Goal: Information Seeking & Learning: Learn about a topic

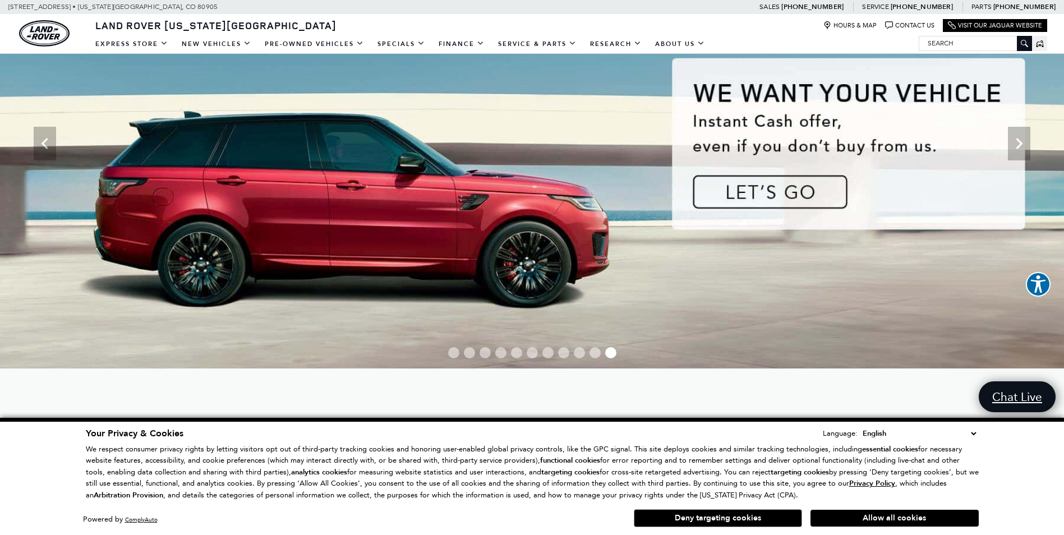
scroll to position [150, 0]
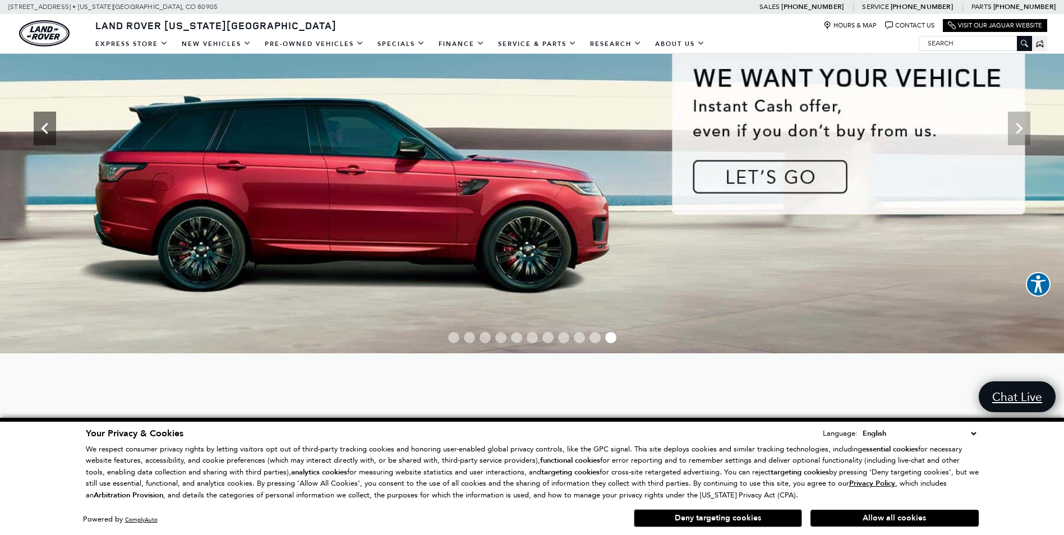
click at [42, 130] on icon "Previous" at bounding box center [45, 128] width 22 height 22
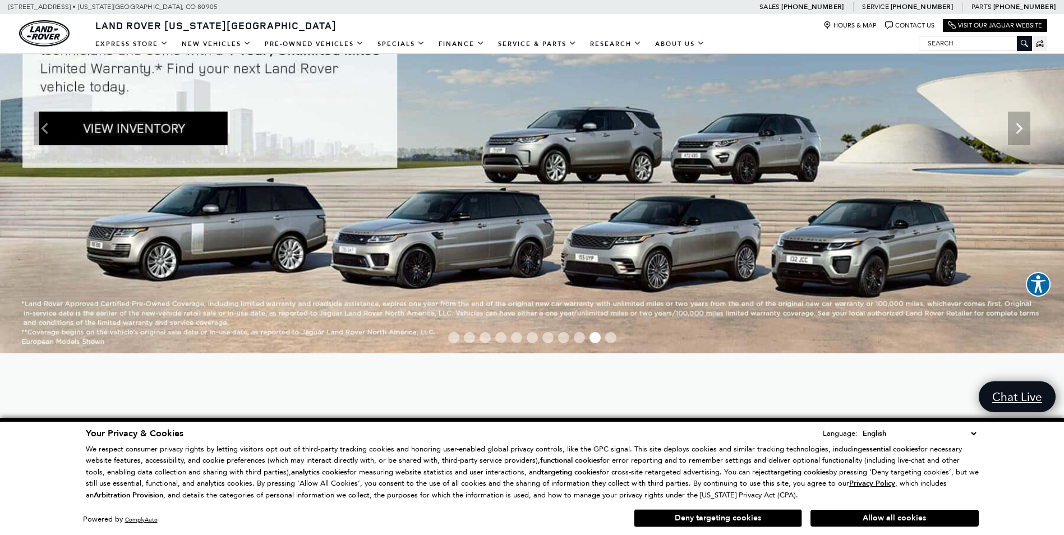
click at [150, 128] on img at bounding box center [532, 128] width 1064 height 449
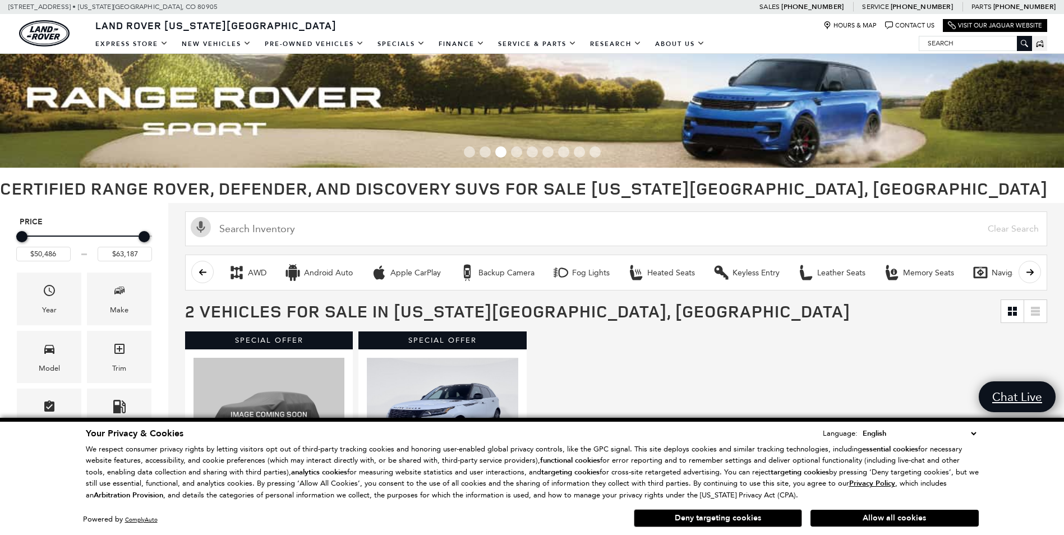
type input "$62,986"
drag, startPoint x: 144, startPoint y: 235, endPoint x: 191, endPoint y: 238, distance: 47.8
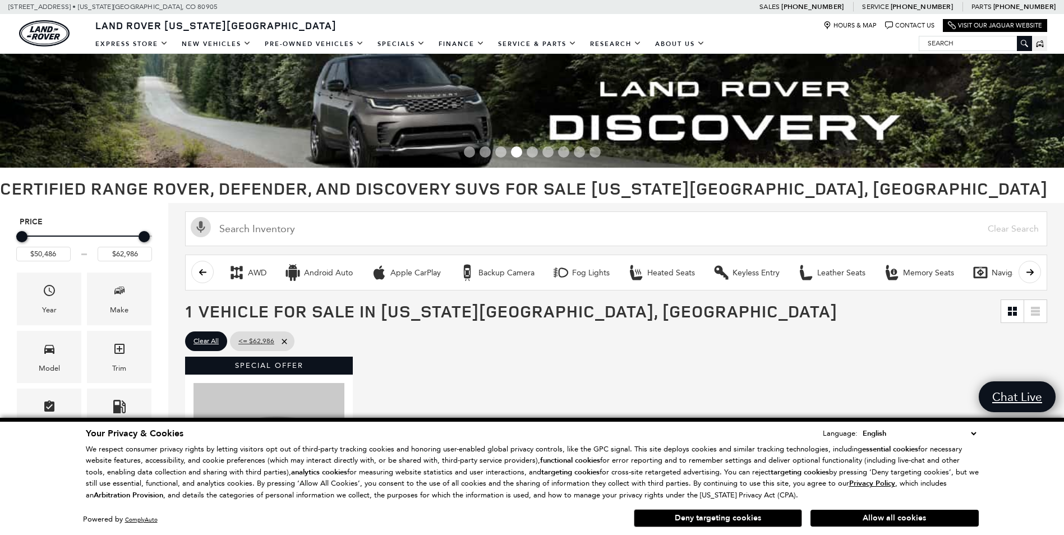
drag, startPoint x: 153, startPoint y: 240, endPoint x: 160, endPoint y: 238, distance: 8.0
click at [160, 238] on div "Price $50,486 $62,986 Year Make Model Trim Features Fueltype Transmission Milea…" at bounding box center [84, 418] width 168 height 431
drag, startPoint x: 149, startPoint y: 240, endPoint x: 167, endPoint y: 236, distance: 17.8
click at [167, 236] on div "Price $50,486 $62,986 Year Make Model Trim Features Fueltype Transmission Milea…" at bounding box center [84, 418] width 168 height 431
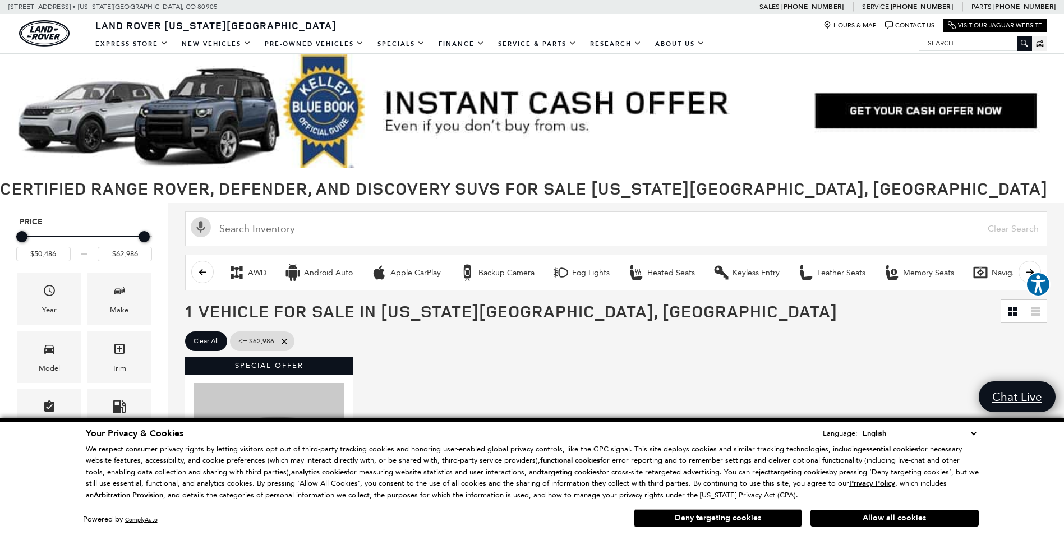
drag, startPoint x: 16, startPoint y: 239, endPoint x: 6, endPoint y: 237, distance: 10.8
click at [6, 237] on div "Price $50,486 $62,986 Year Make Model Trim Features Fueltype Transmission Milea…" at bounding box center [84, 418] width 168 height 431
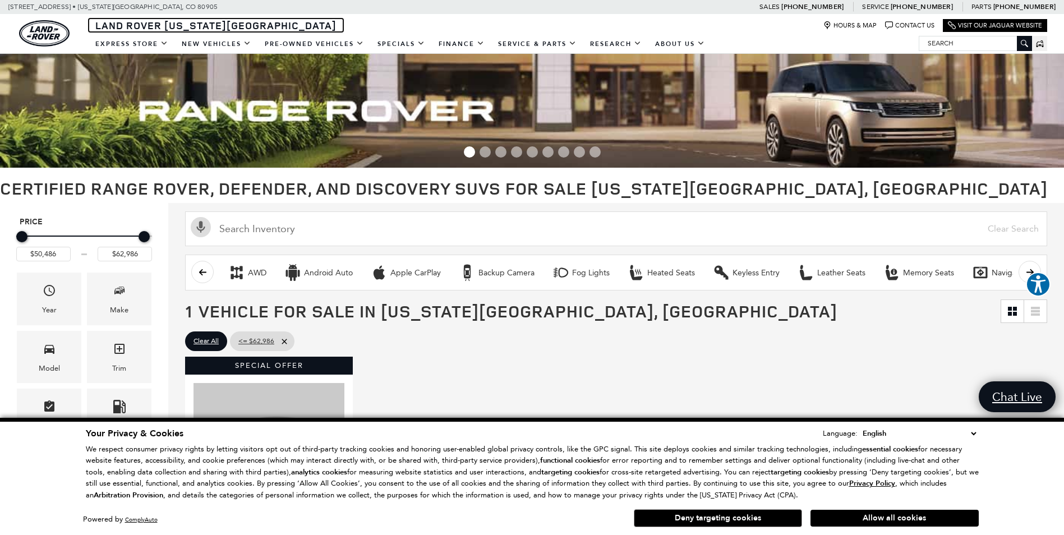
click at [126, 25] on span "Land Rover [US_STATE][GEOGRAPHIC_DATA]" at bounding box center [215, 25] width 241 height 13
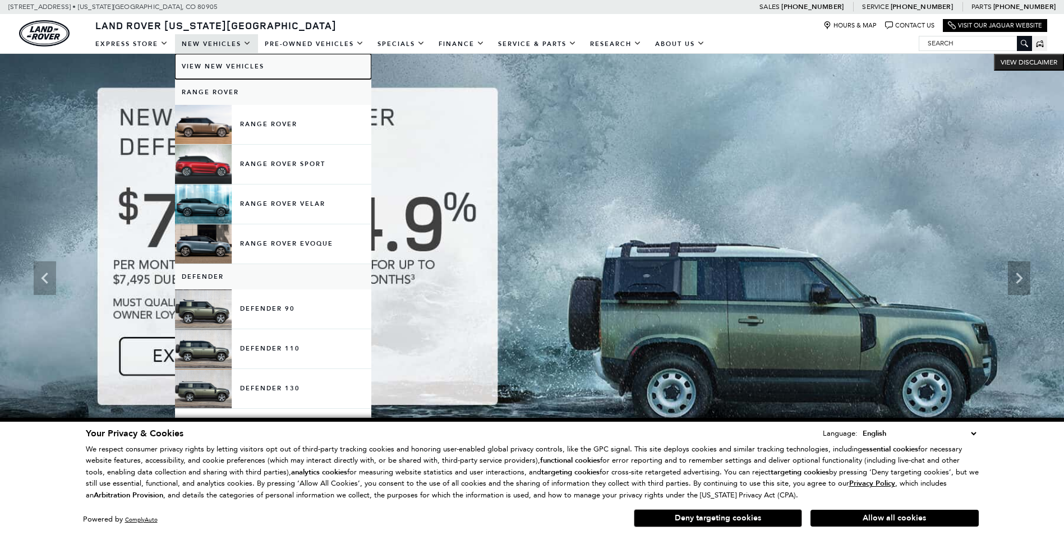
click at [206, 67] on link "View New Vehicles" at bounding box center [273, 66] width 196 height 25
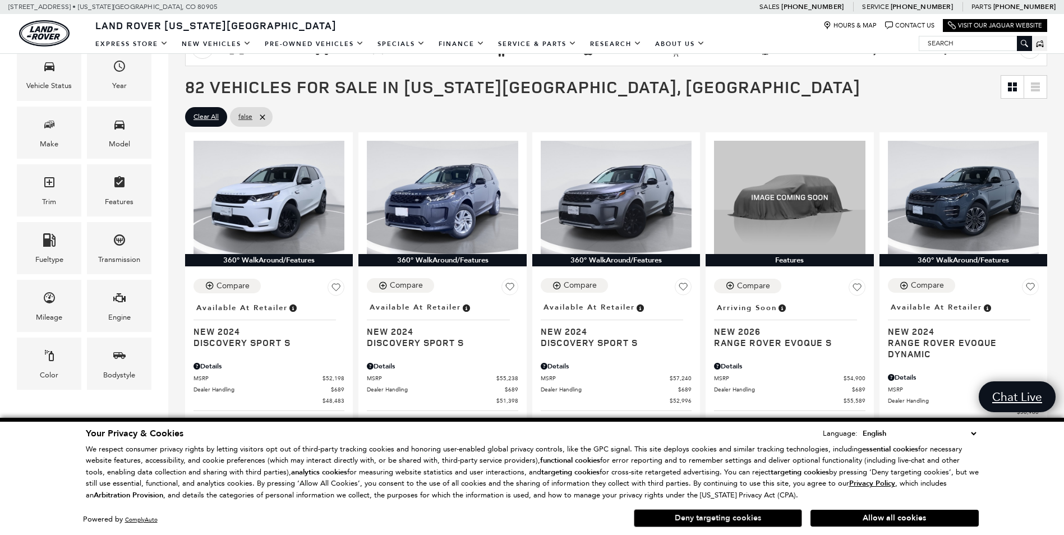
click at [730, 525] on button "Deny targeting cookies" at bounding box center [718, 518] width 168 height 18
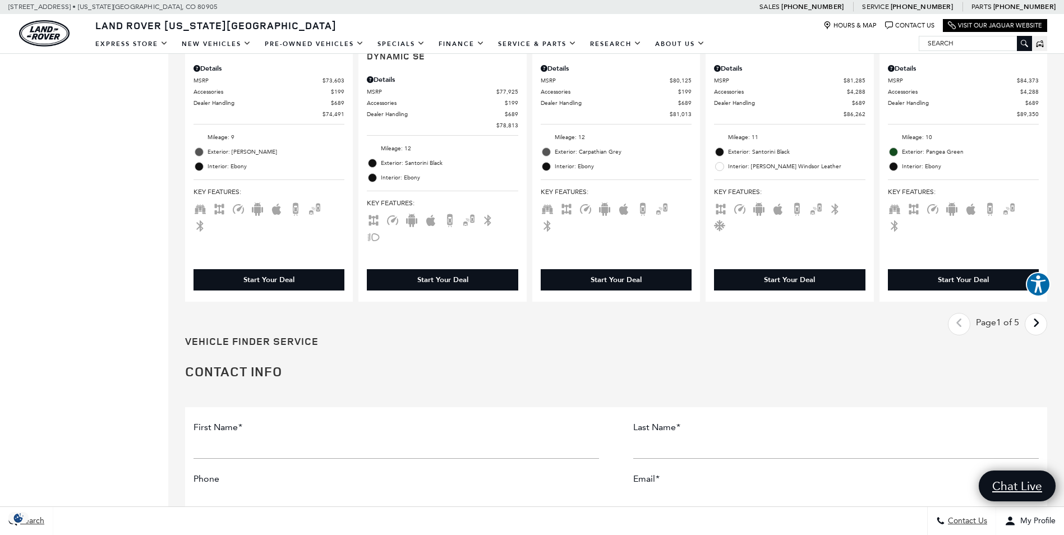
scroll to position [1945, 0]
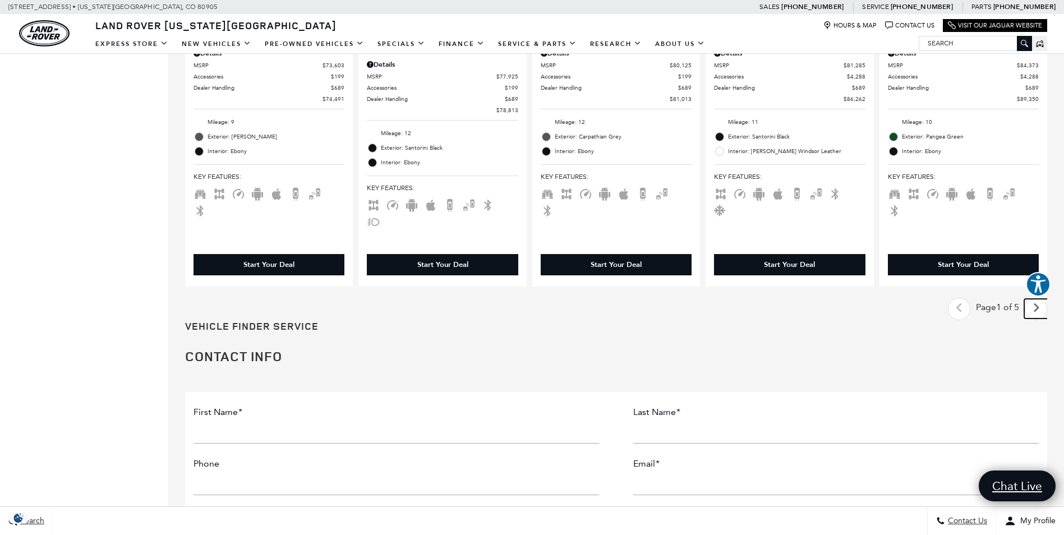
click at [1040, 299] on icon "next page" at bounding box center [1036, 308] width 7 height 18
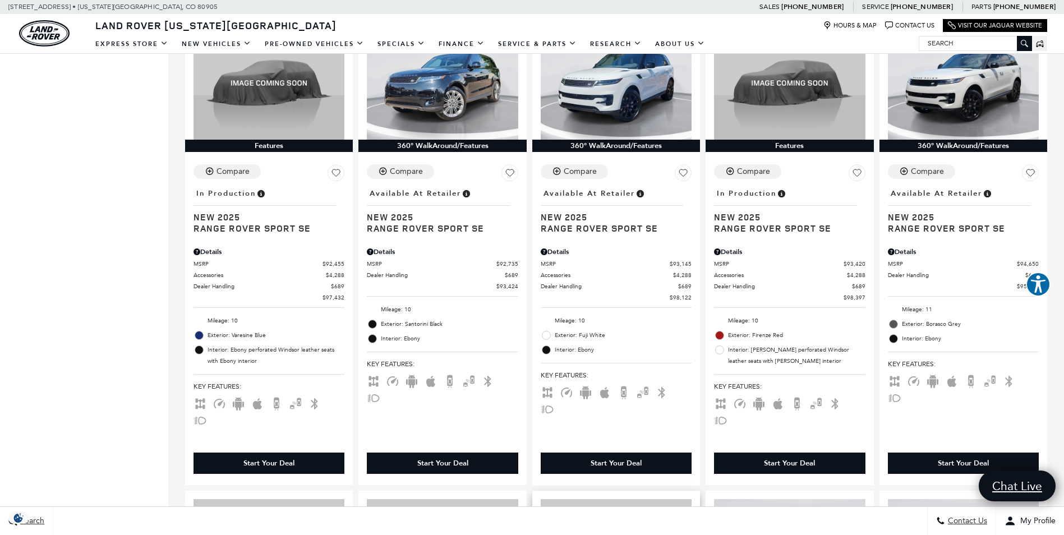
scroll to position [748, 0]
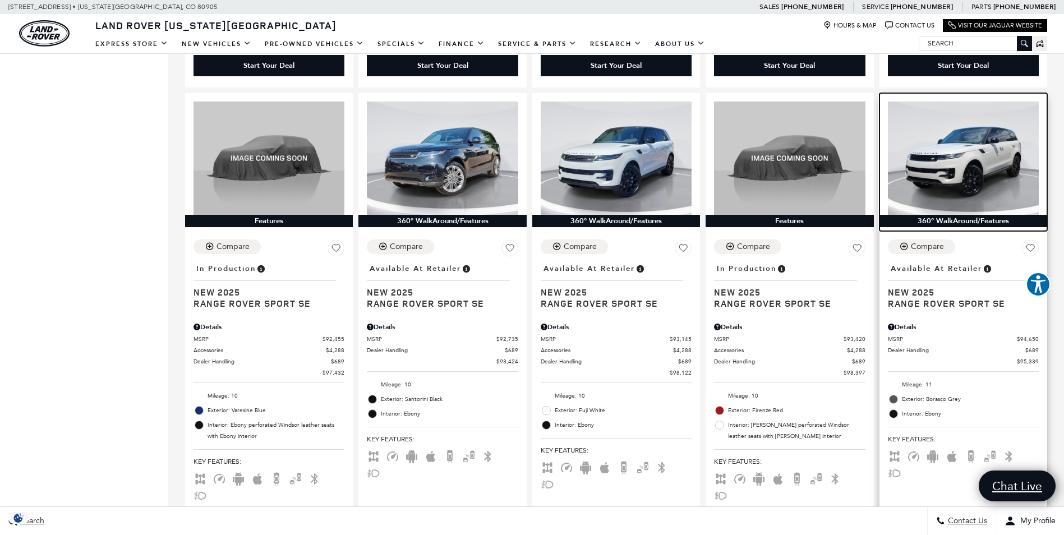
click at [955, 215] on div "360° WalkAround/Features" at bounding box center [964, 221] width 168 height 12
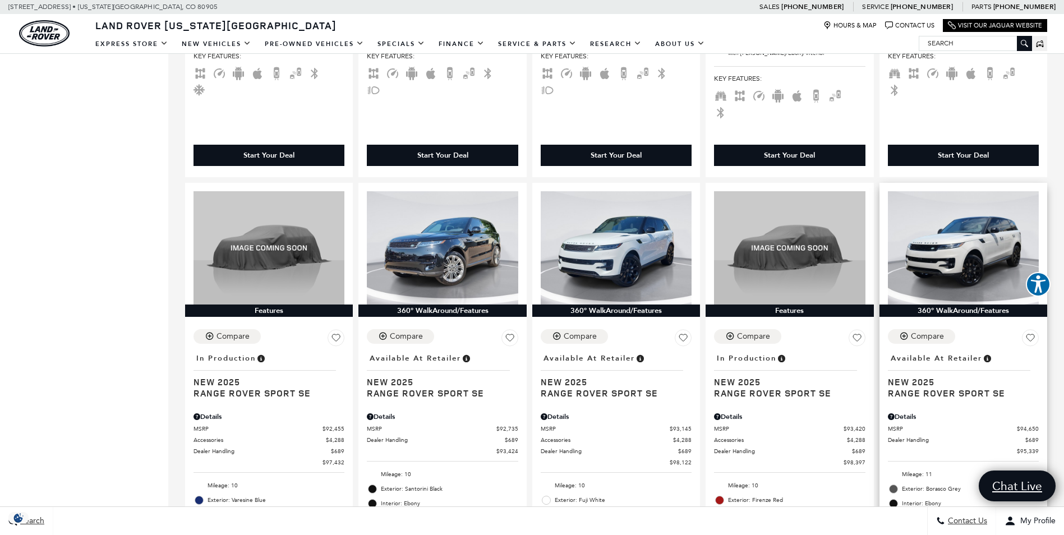
scroll to position [673, 0]
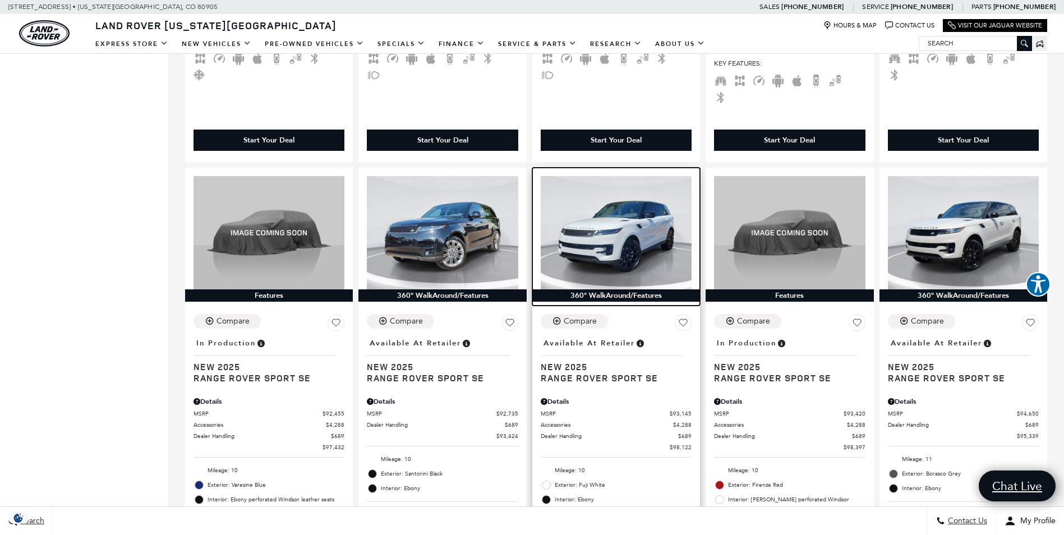
click at [629, 204] on img at bounding box center [616, 232] width 151 height 113
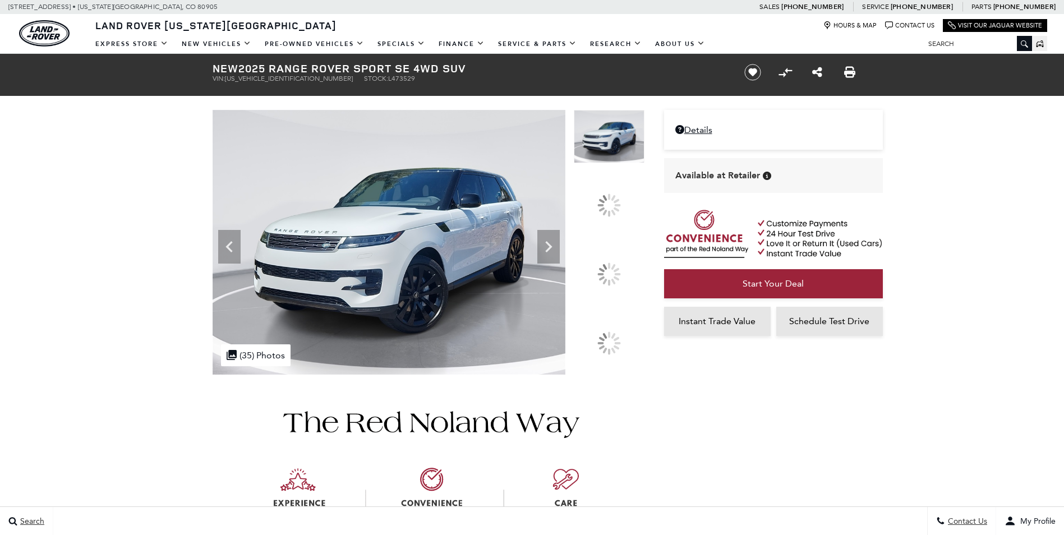
click at [552, 252] on icon at bounding box center [548, 246] width 7 height 11
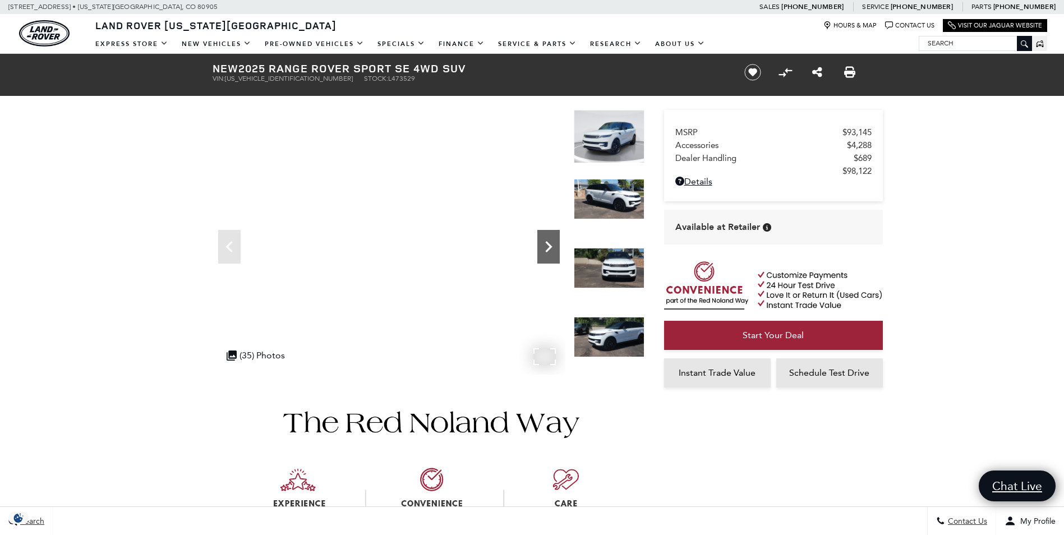
click at [549, 255] on icon "Next" at bounding box center [548, 247] width 22 height 22
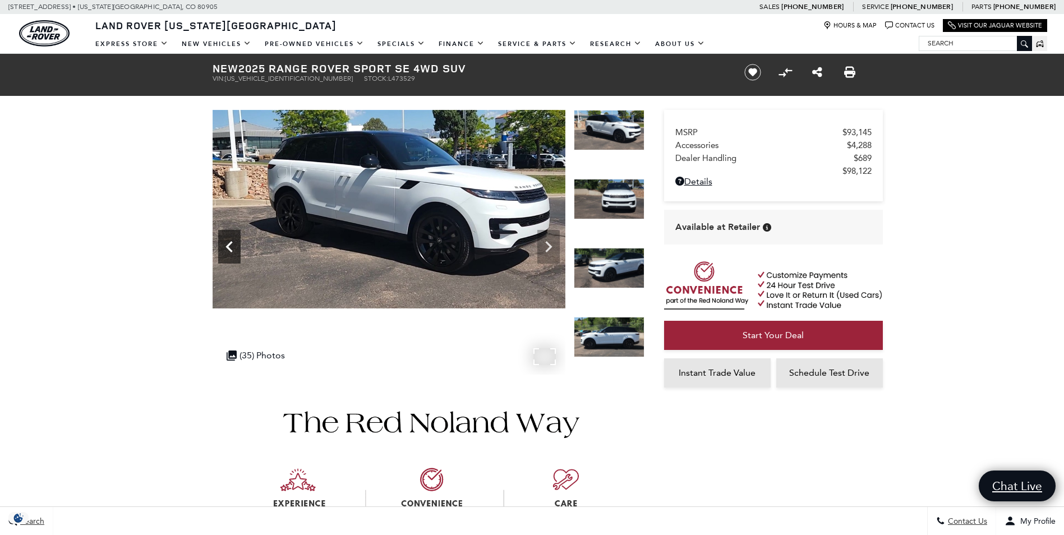
click at [227, 242] on icon "Previous" at bounding box center [229, 247] width 22 height 22
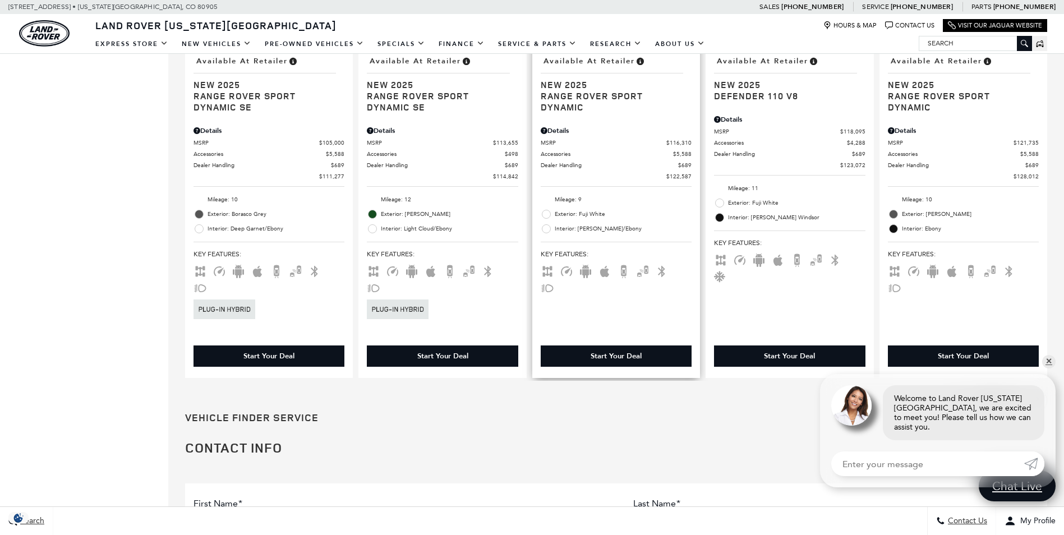
scroll to position [1945, 0]
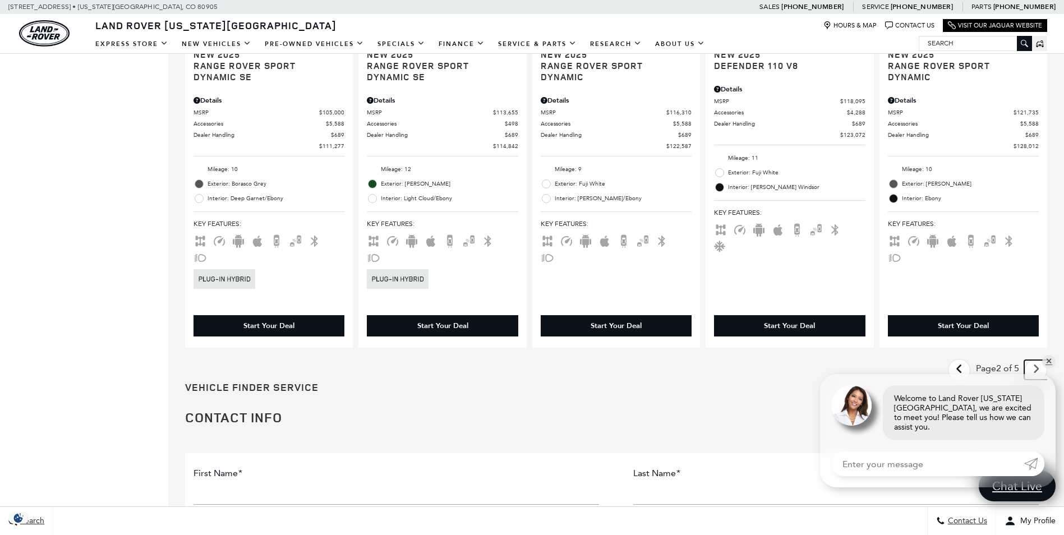
click at [1040, 360] on icon "next page" at bounding box center [1036, 369] width 7 height 18
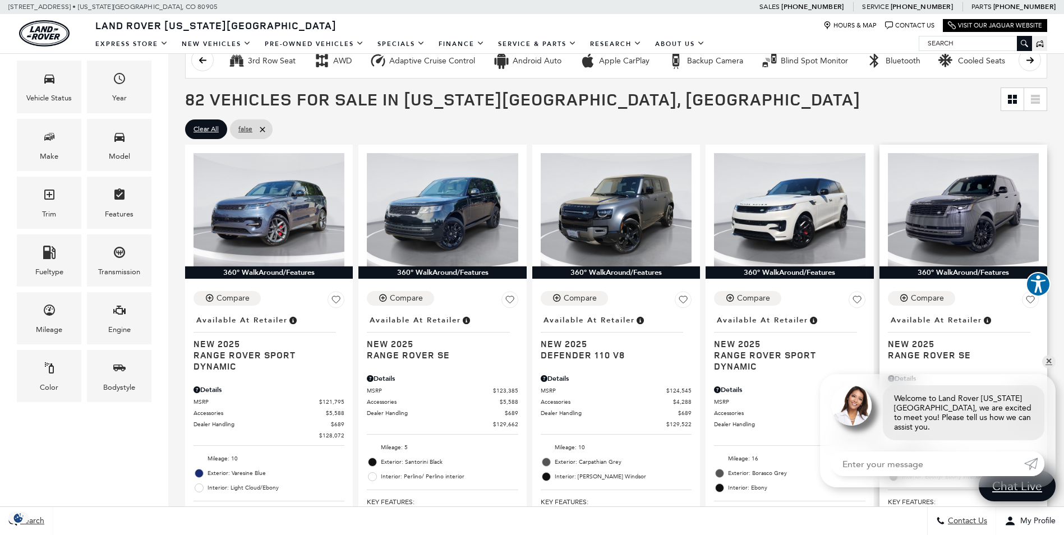
scroll to position [224, 0]
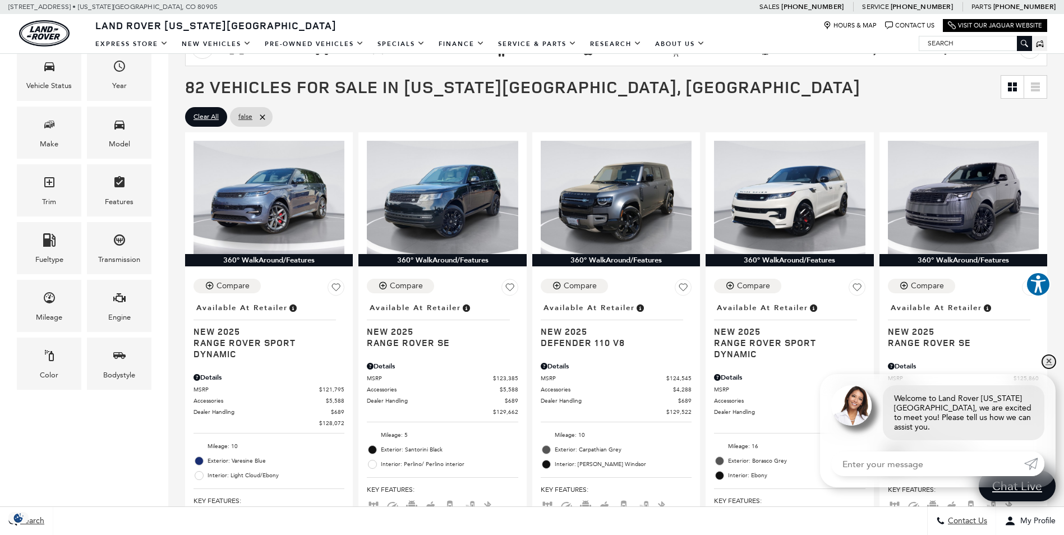
click at [1050, 369] on link "✕" at bounding box center [1048, 361] width 13 height 13
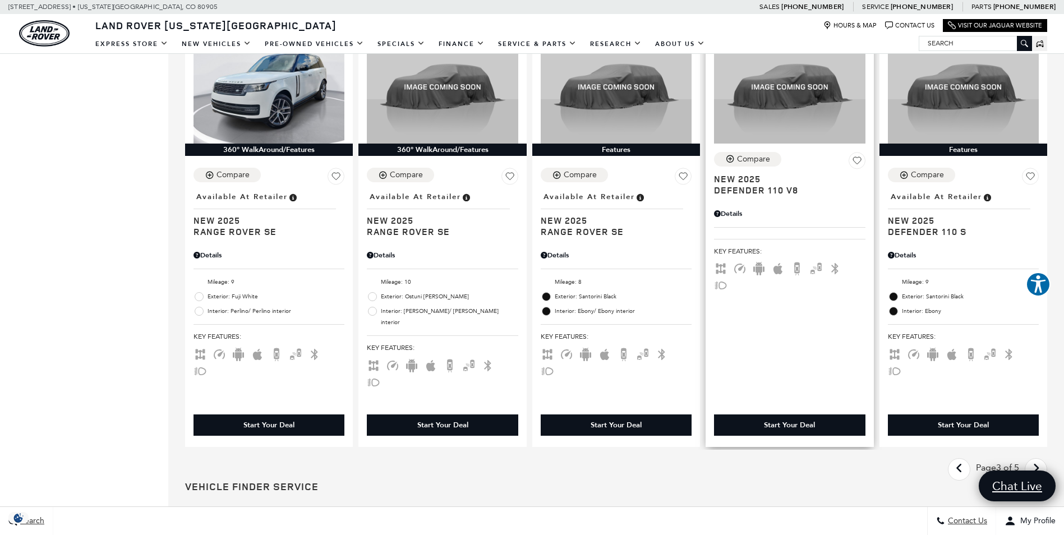
scroll to position [1870, 0]
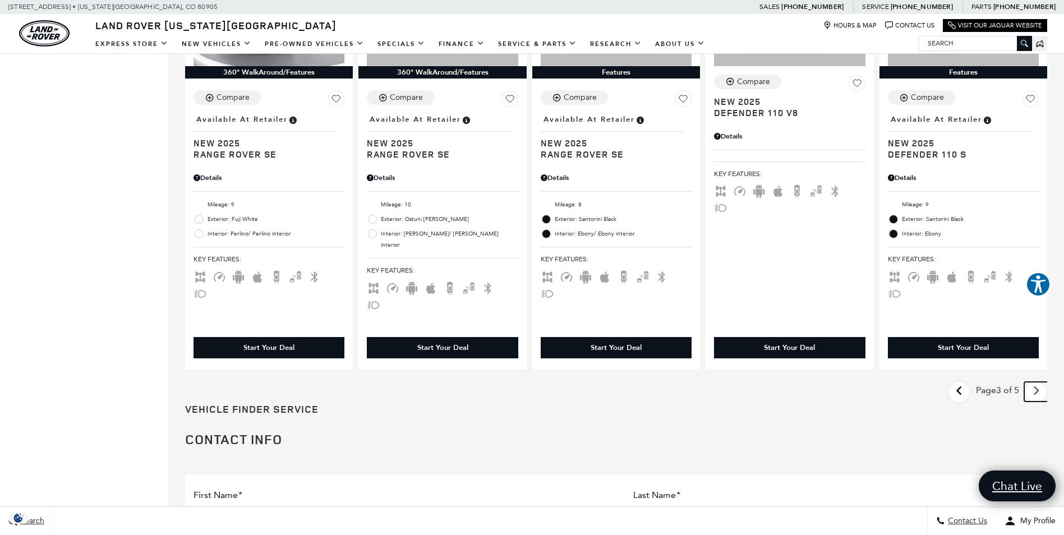
click at [1040, 382] on icon "next page" at bounding box center [1036, 391] width 7 height 18
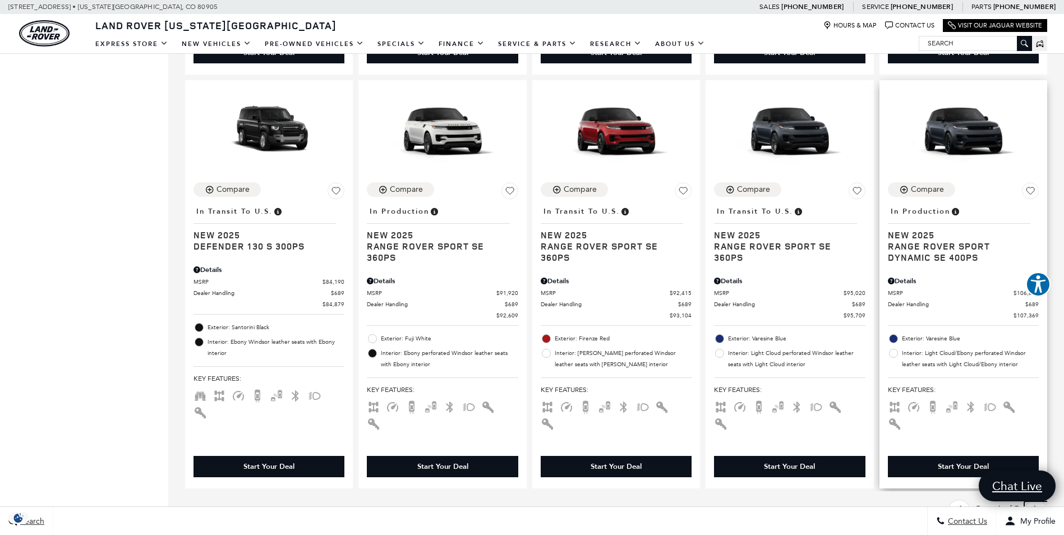
scroll to position [1571, 0]
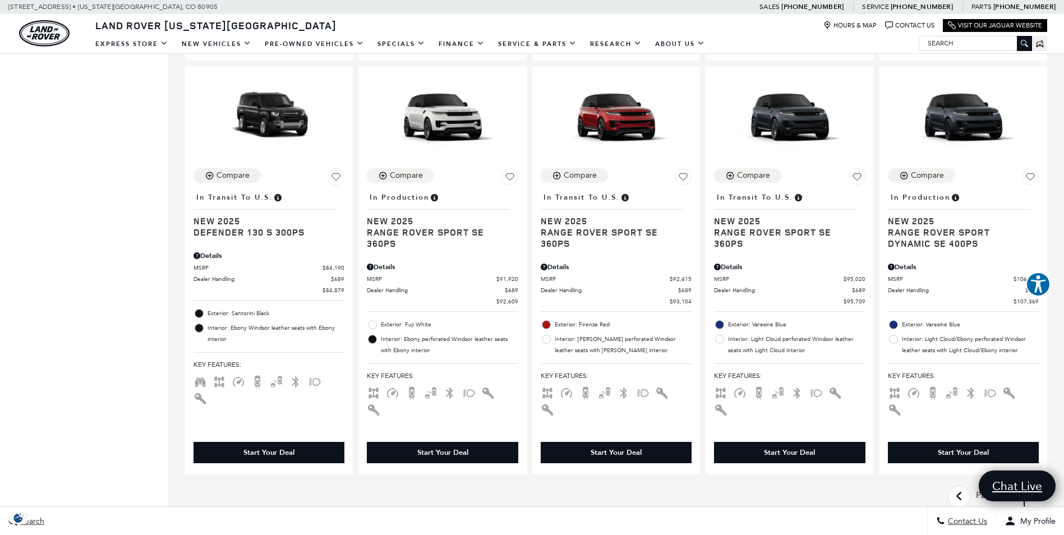
click at [1040, 487] on icon "next page" at bounding box center [1036, 496] width 7 height 18
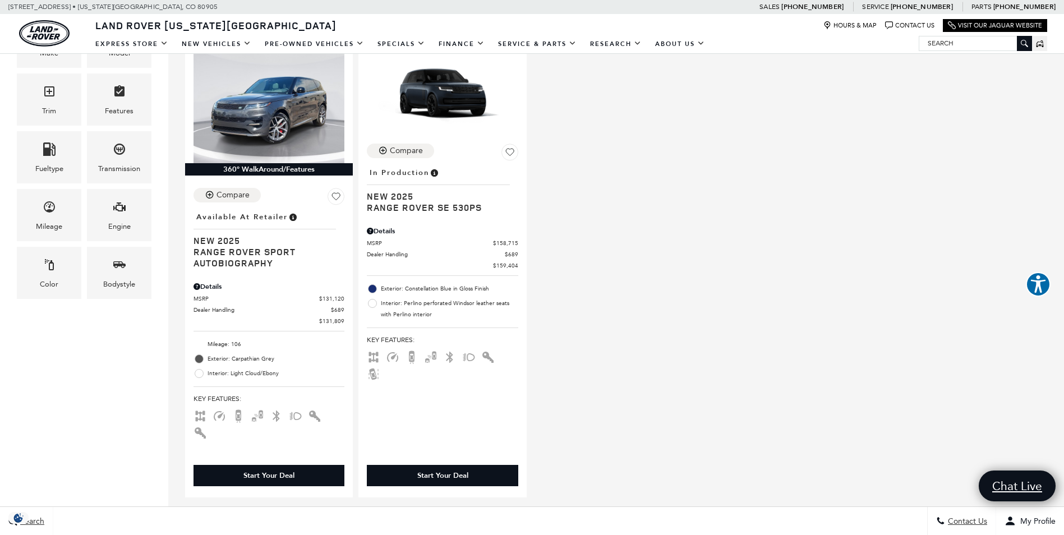
scroll to position [300, 0]
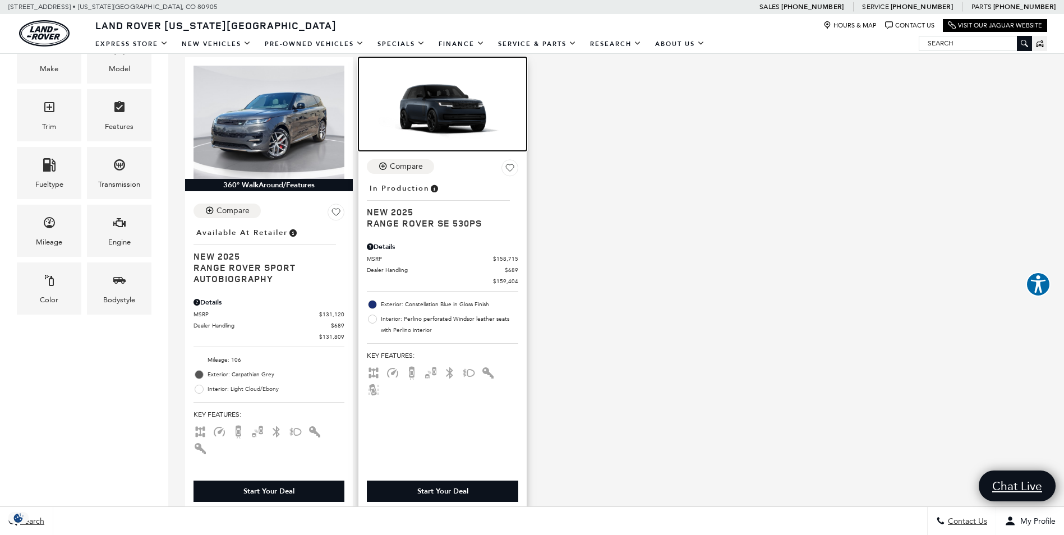
click at [454, 116] on img at bounding box center [442, 108] width 151 height 85
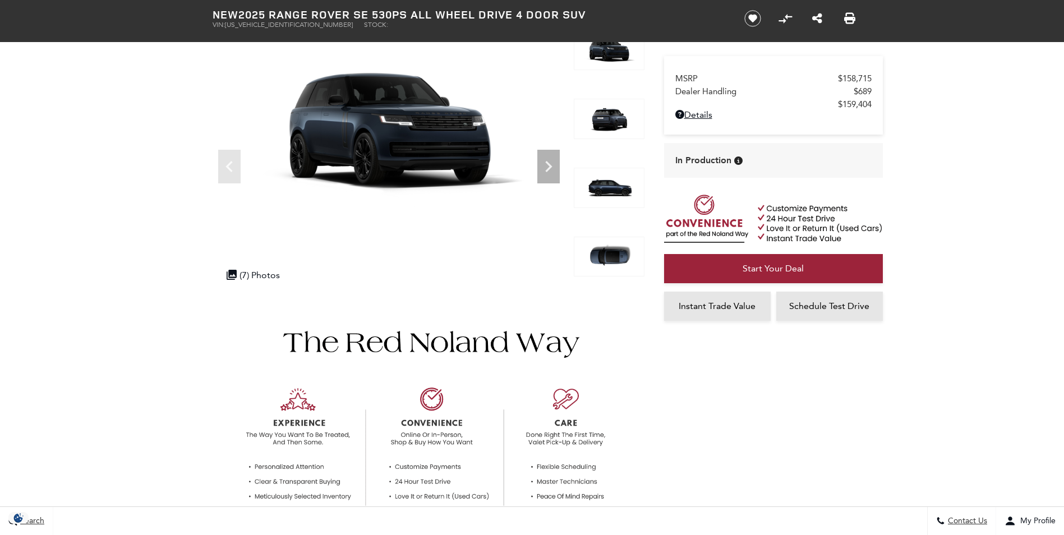
scroll to position [150, 0]
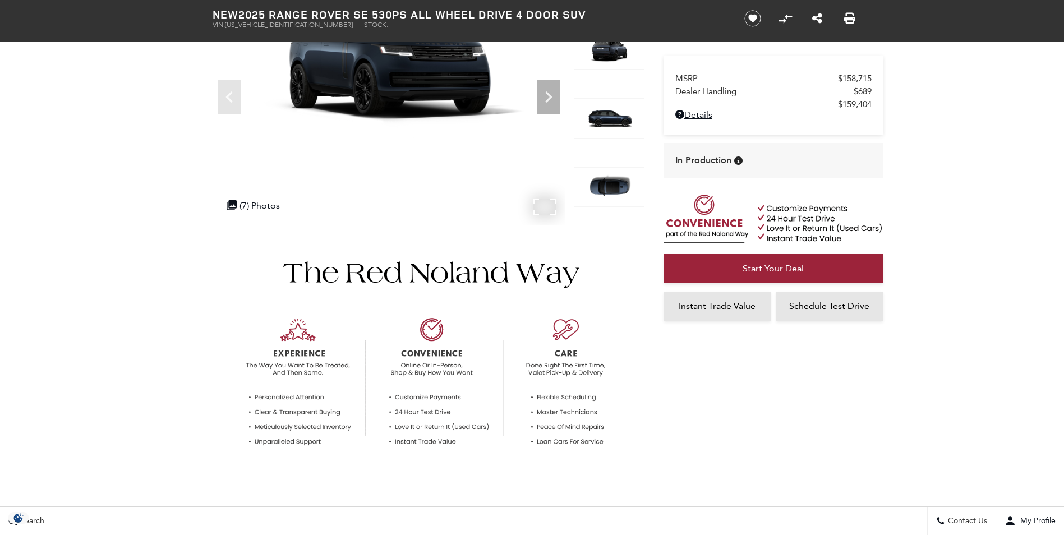
click at [265, 204] on div ".cls-1, .cls-3 { fill: #c50033; } .cls-1 { clip-rule: evenodd; } .cls-2 { clip-…" at bounding box center [253, 206] width 65 height 22
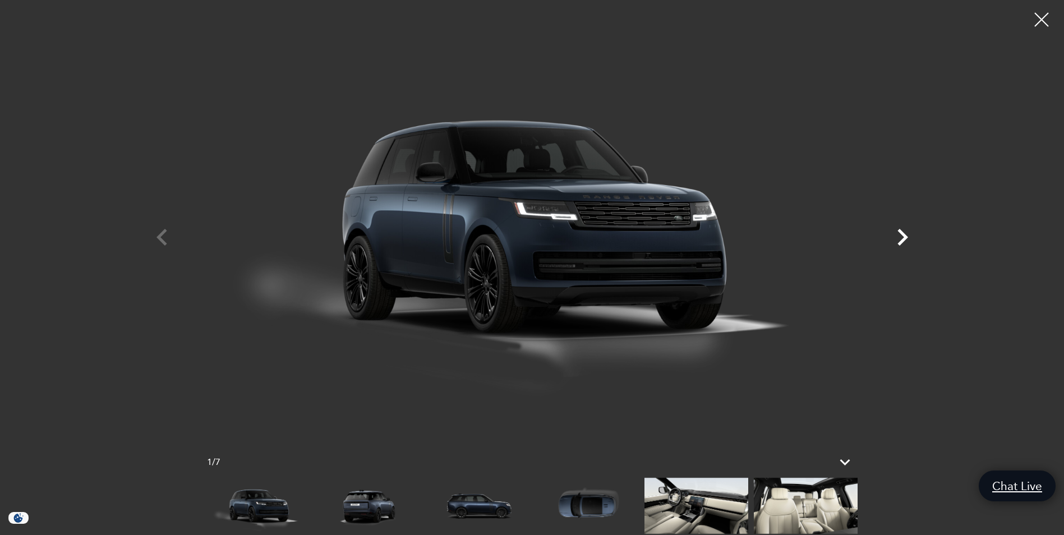
click at [894, 242] on icon "Next" at bounding box center [903, 237] width 34 height 34
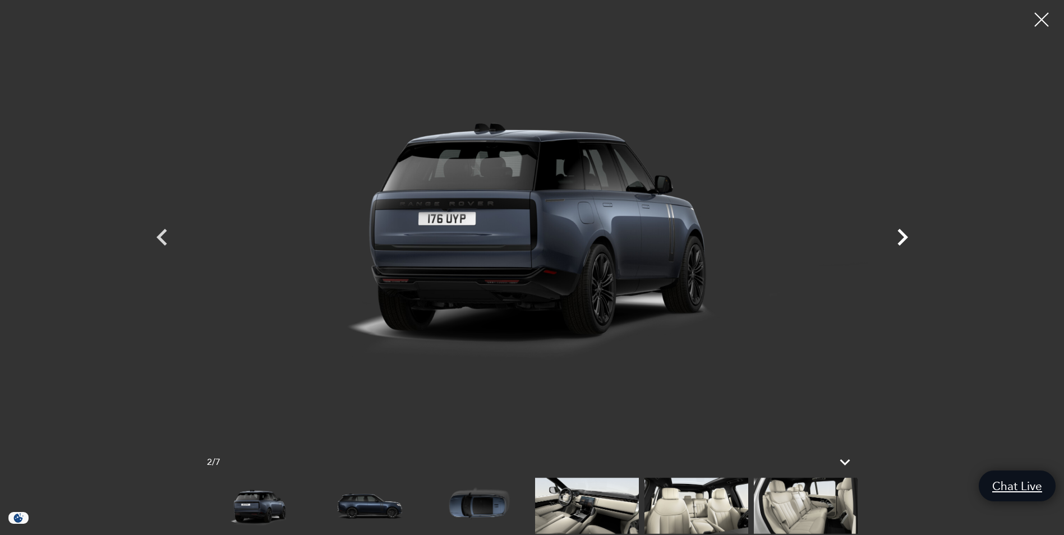
click at [894, 242] on icon "Next" at bounding box center [903, 237] width 34 height 34
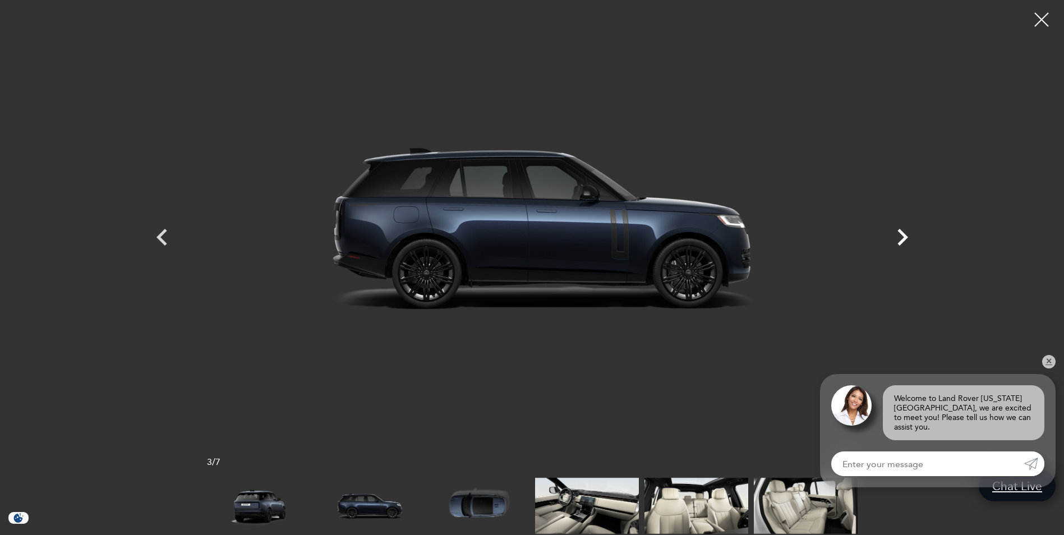
click at [899, 241] on icon "Next" at bounding box center [903, 237] width 34 height 34
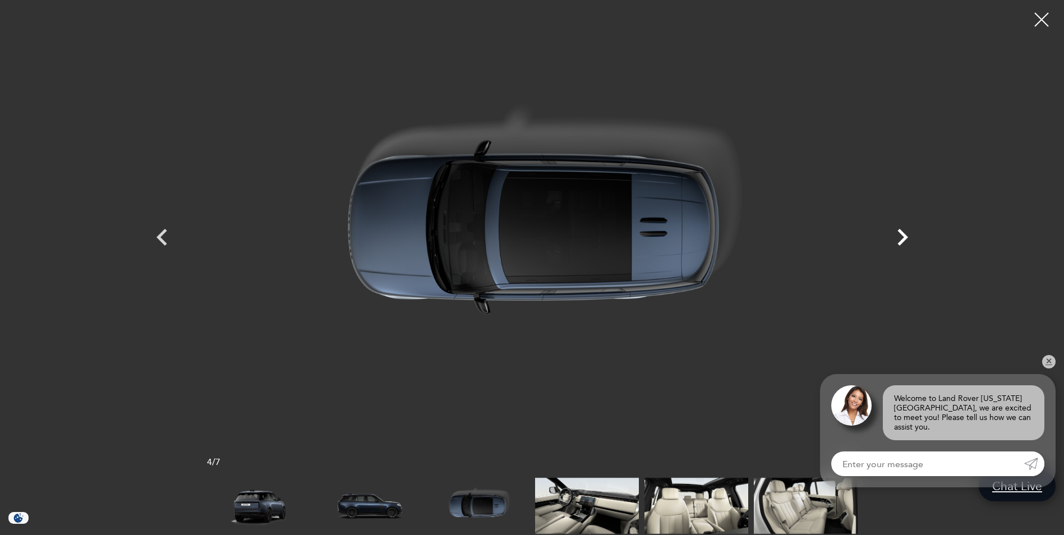
click at [899, 241] on icon "Next" at bounding box center [903, 237] width 34 height 34
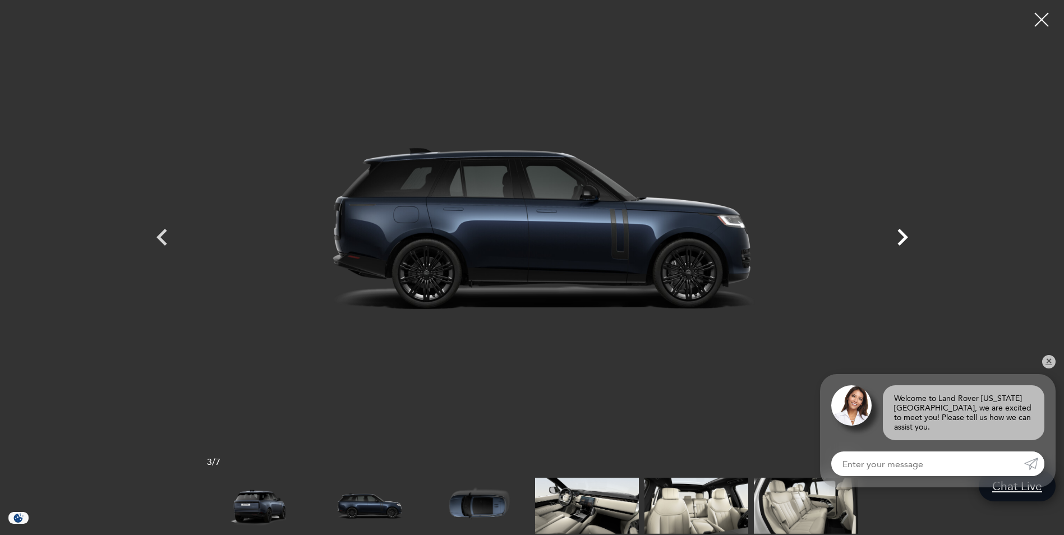
click at [899, 242] on icon "Next" at bounding box center [903, 237] width 11 height 17
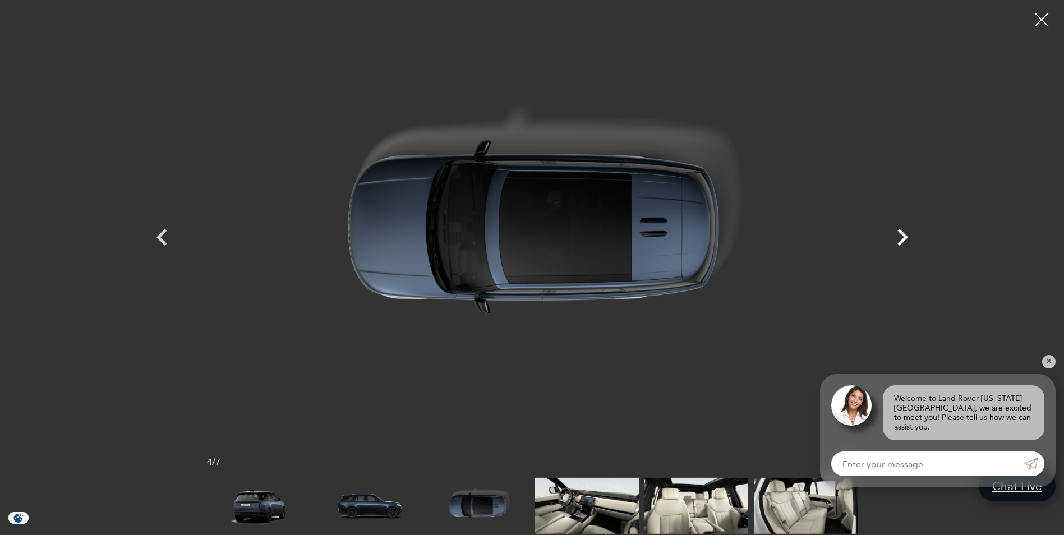
click at [899, 242] on icon "Next" at bounding box center [903, 237] width 11 height 17
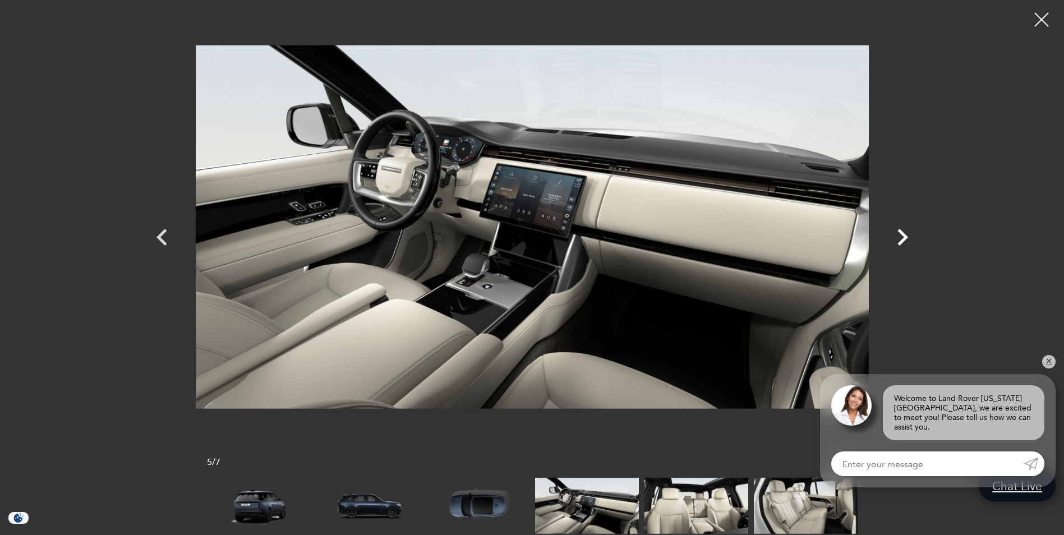
click at [905, 231] on icon "Next" at bounding box center [903, 237] width 34 height 34
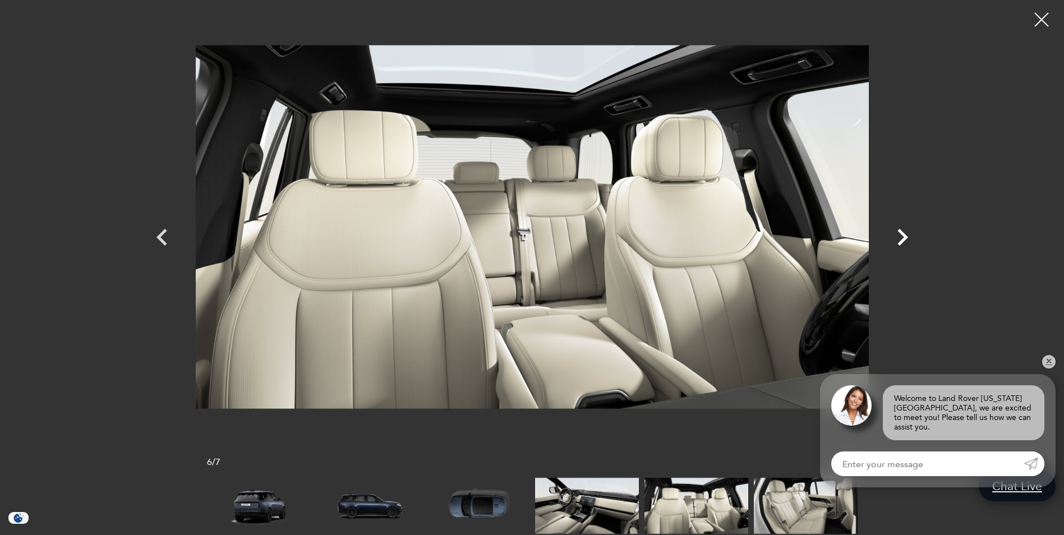
click at [905, 231] on icon "Next" at bounding box center [903, 237] width 34 height 34
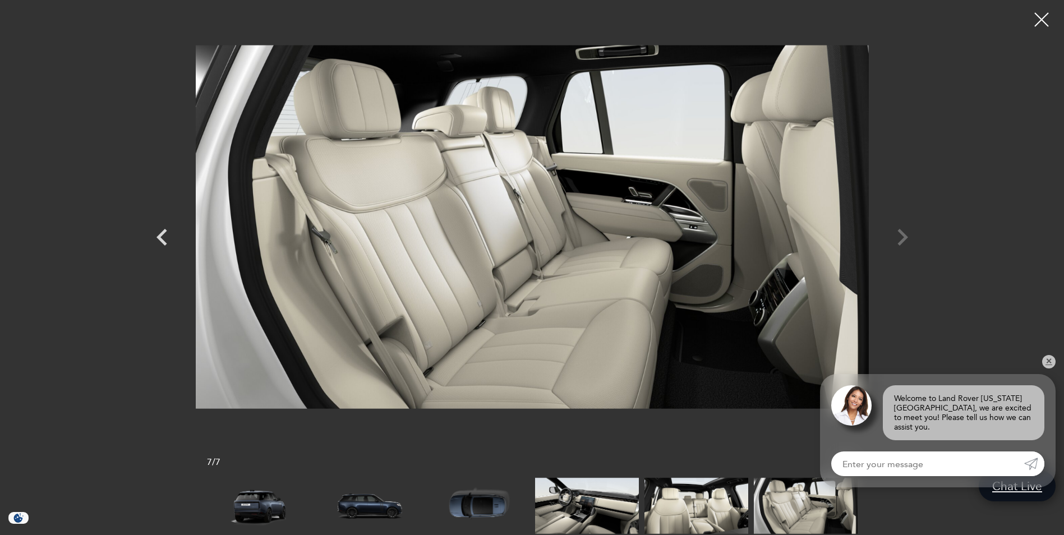
click at [904, 236] on div at bounding box center [532, 226] width 785 height 437
click at [1041, 15] on div at bounding box center [1042, 20] width 30 height 30
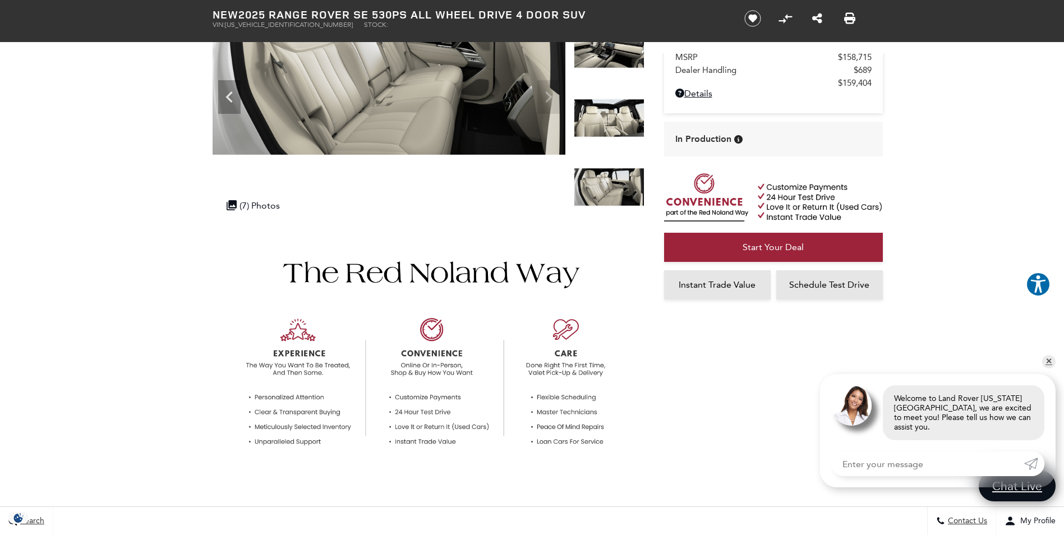
scroll to position [68, 0]
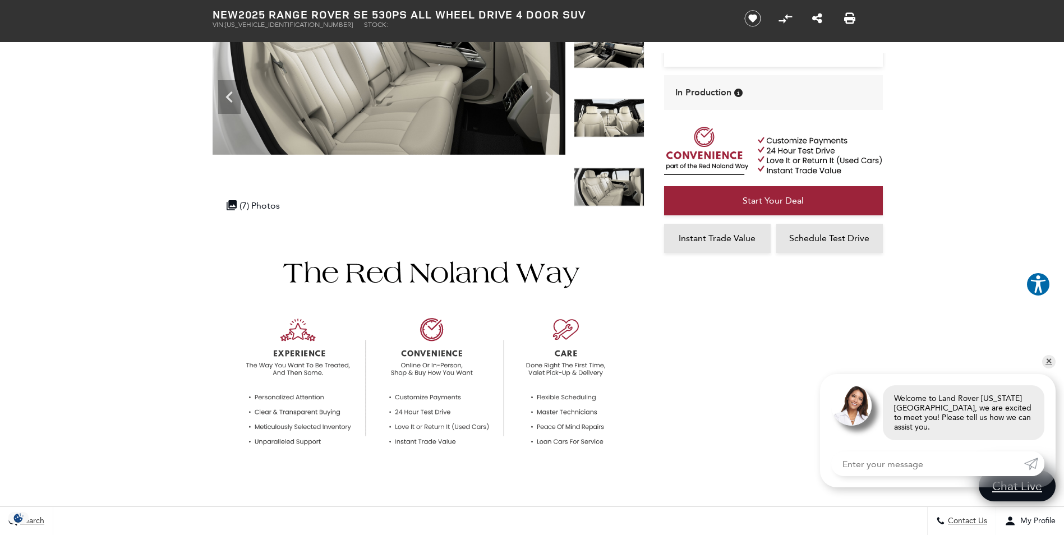
click at [1049, 369] on link "✕" at bounding box center [1048, 361] width 13 height 13
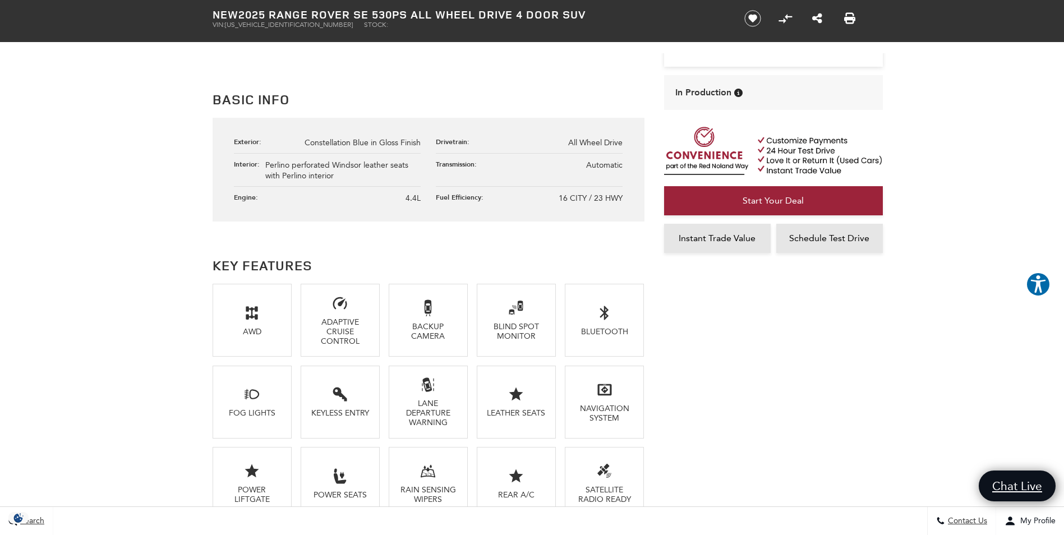
scroll to position [599, 0]
